Goal: Task Accomplishment & Management: Use online tool/utility

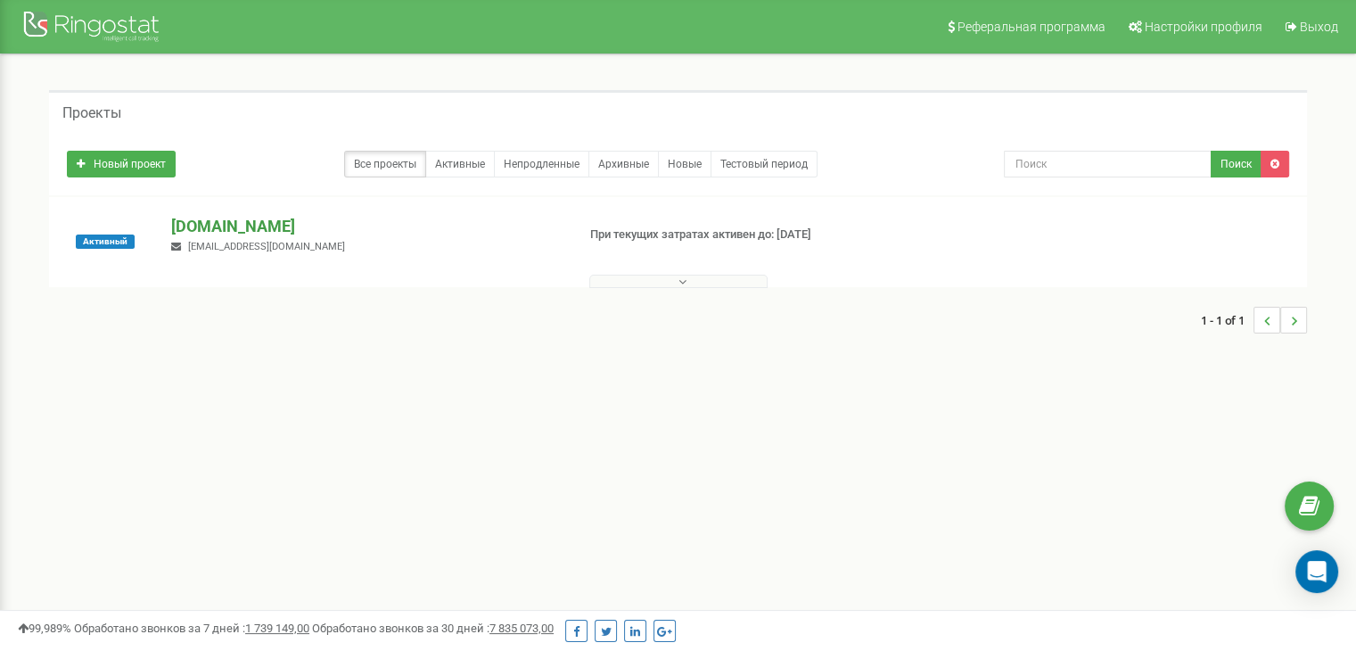
click at [202, 227] on p "[DOMAIN_NAME]" at bounding box center [365, 226] width 389 height 23
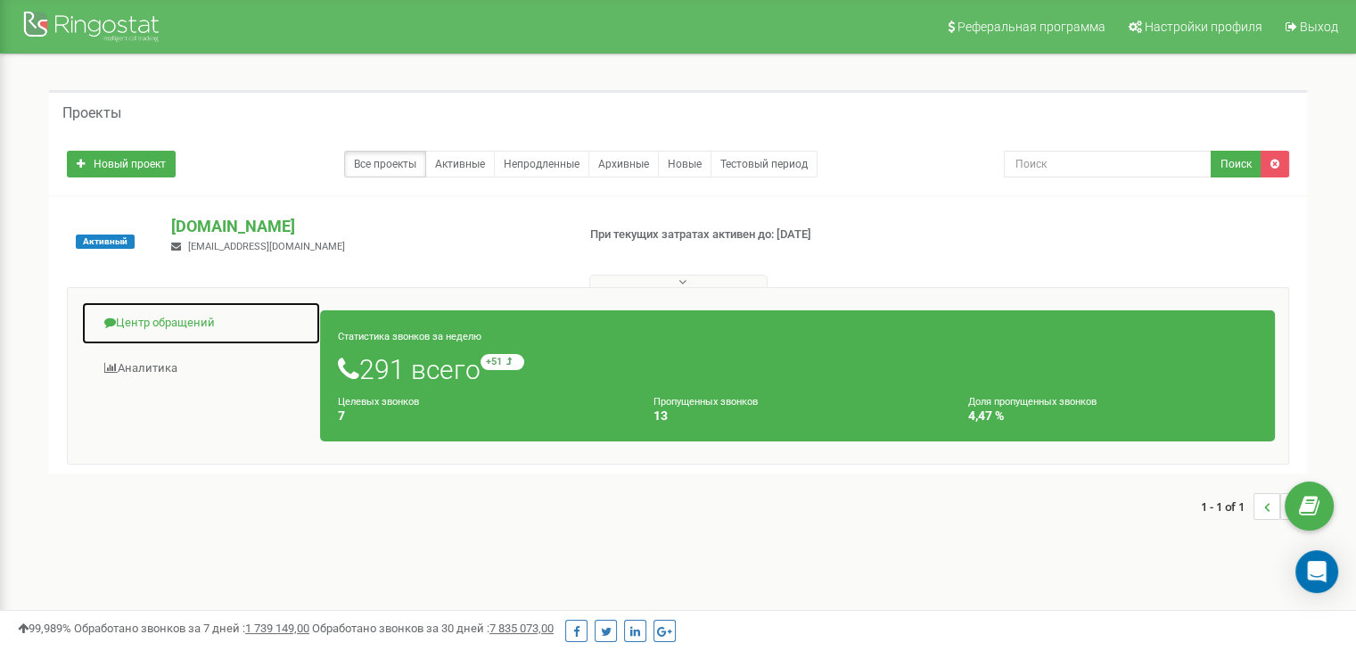
click at [153, 315] on link "Центр обращений" at bounding box center [201, 323] width 240 height 44
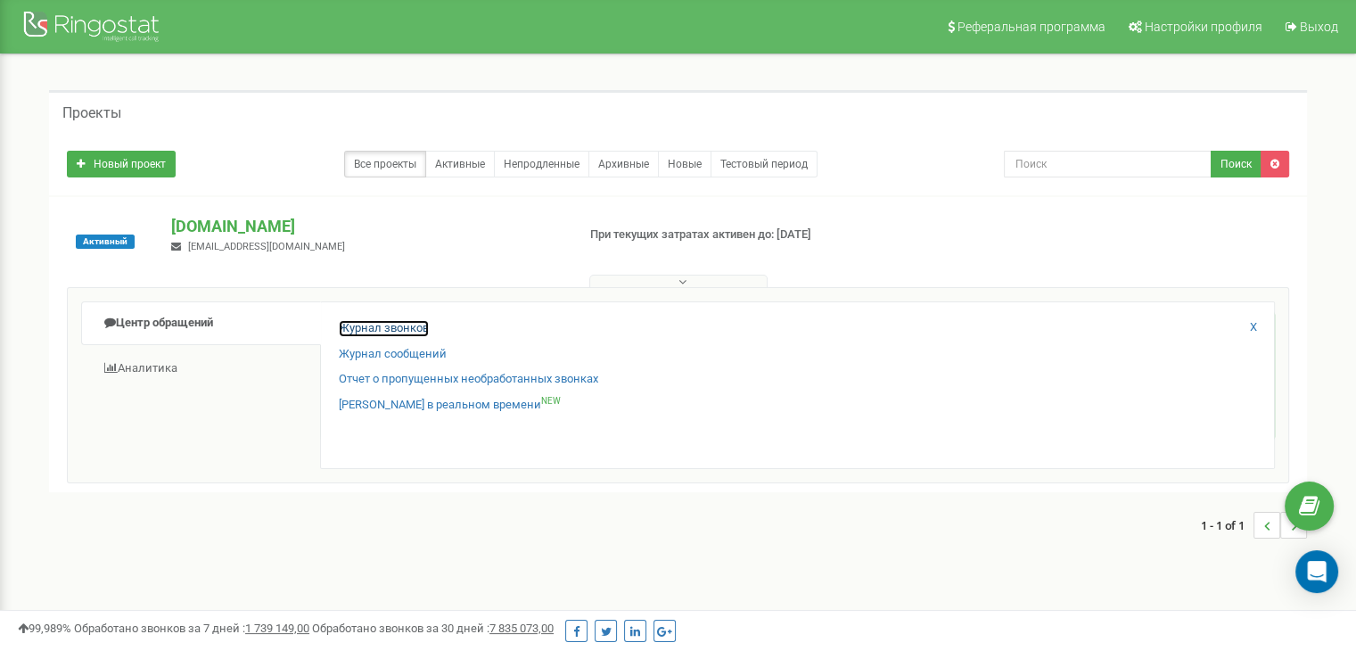
click at [353, 329] on link "Журнал звонков" at bounding box center [384, 328] width 90 height 17
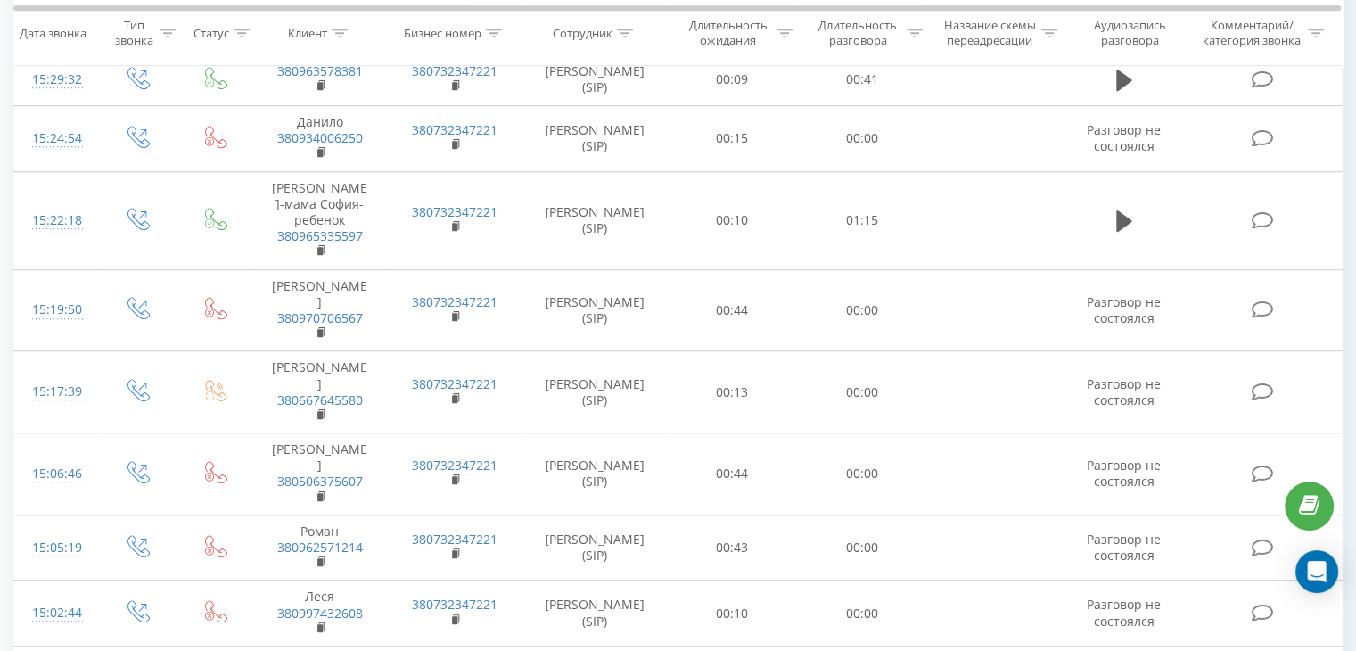
scroll to position [1381, 0]
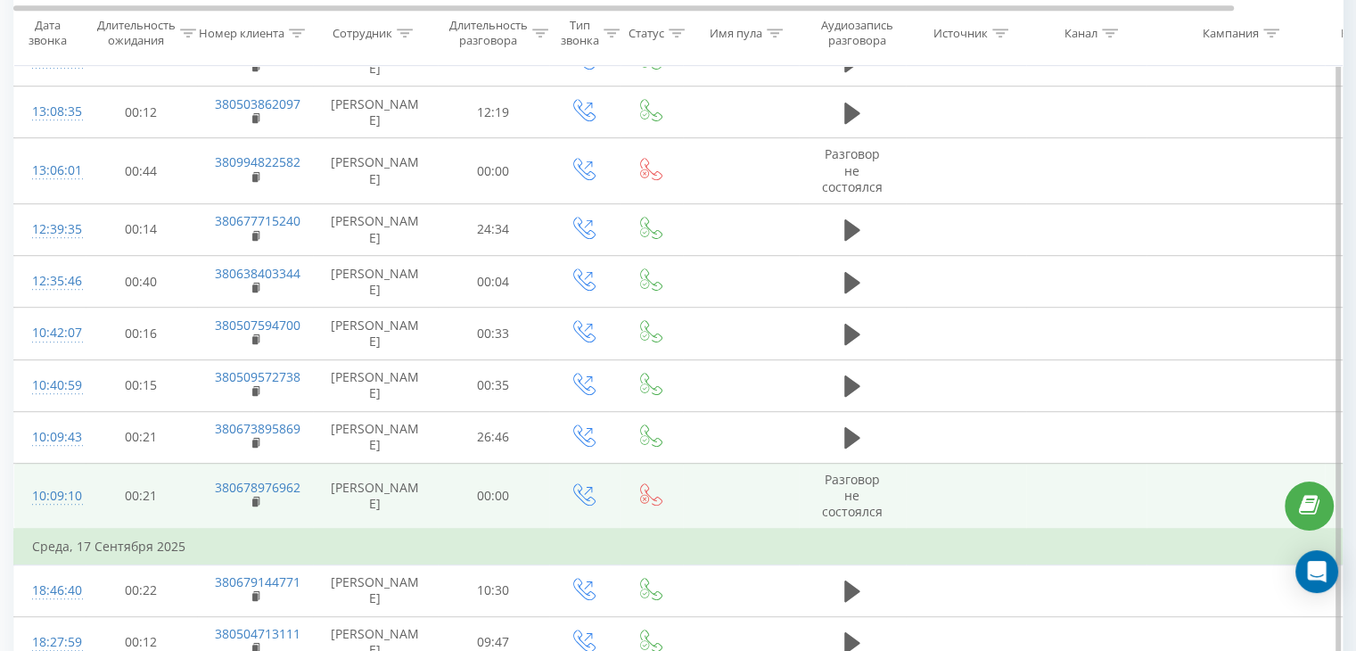
scroll to position [982, 0]
